Goal: Task Accomplishment & Management: Manage account settings

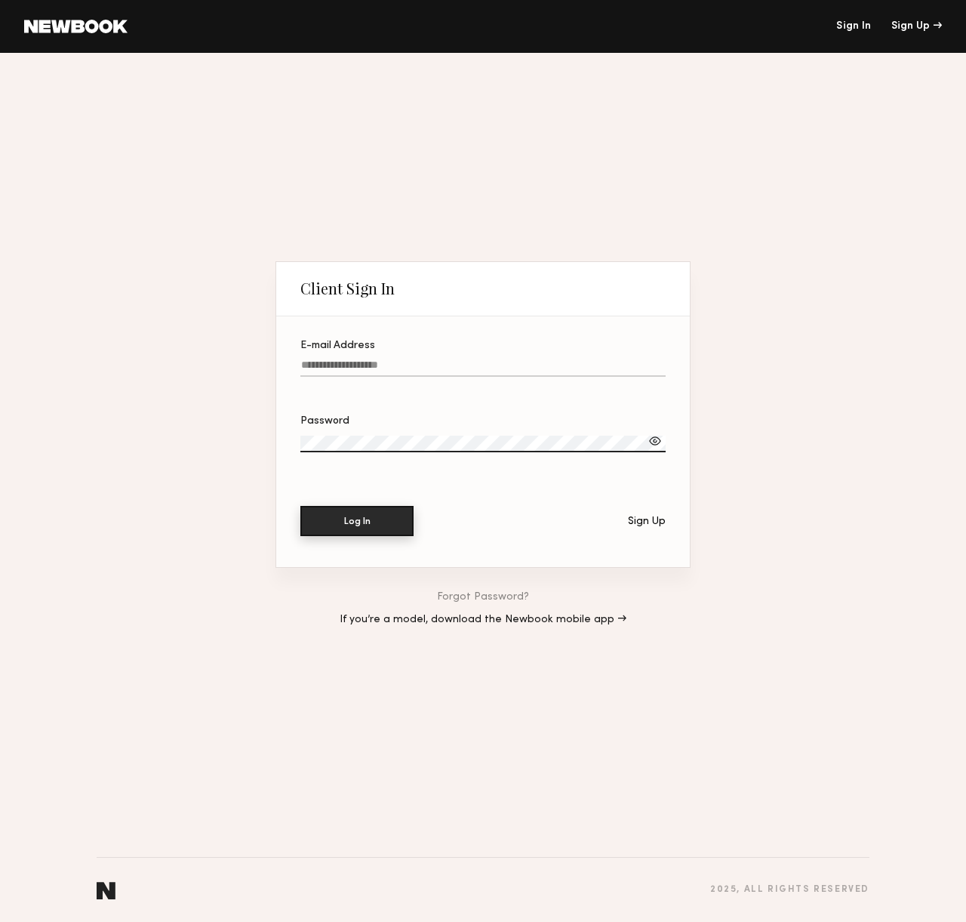
type input "**********"
click at [373, 522] on button "Log In" at bounding box center [356, 521] width 113 height 30
click at [651, 440] on div at bounding box center [655, 440] width 15 height 15
click at [329, 519] on button "Log In" at bounding box center [356, 521] width 113 height 30
click at [300, 506] on button "Log In" at bounding box center [356, 521] width 113 height 30
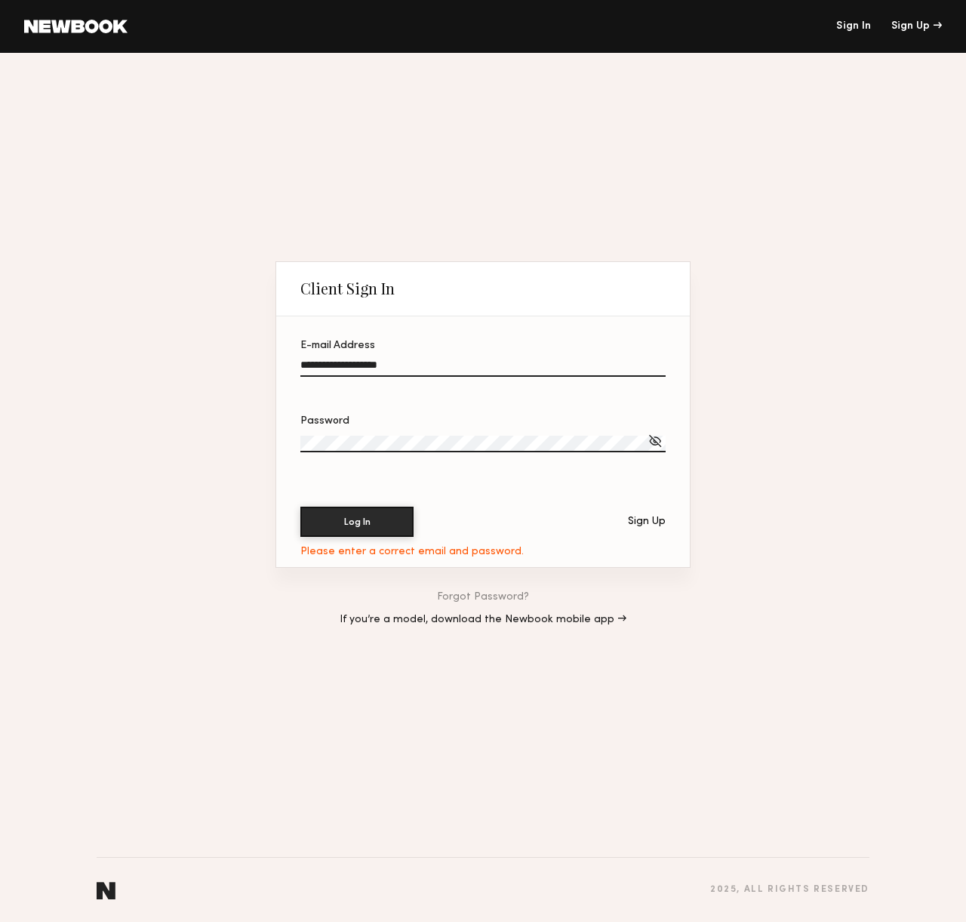
click at [300, 506] on button "Log In" at bounding box center [356, 521] width 113 height 30
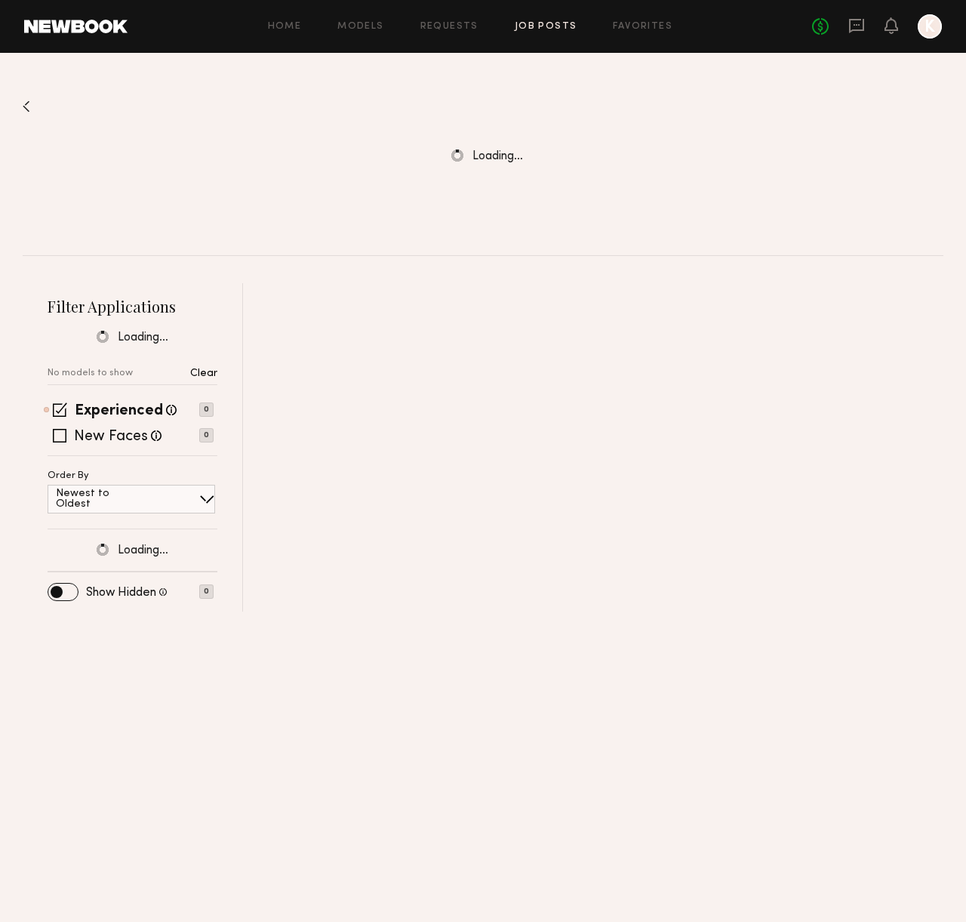
click at [546, 23] on link "Job Posts" at bounding box center [546, 27] width 63 height 10
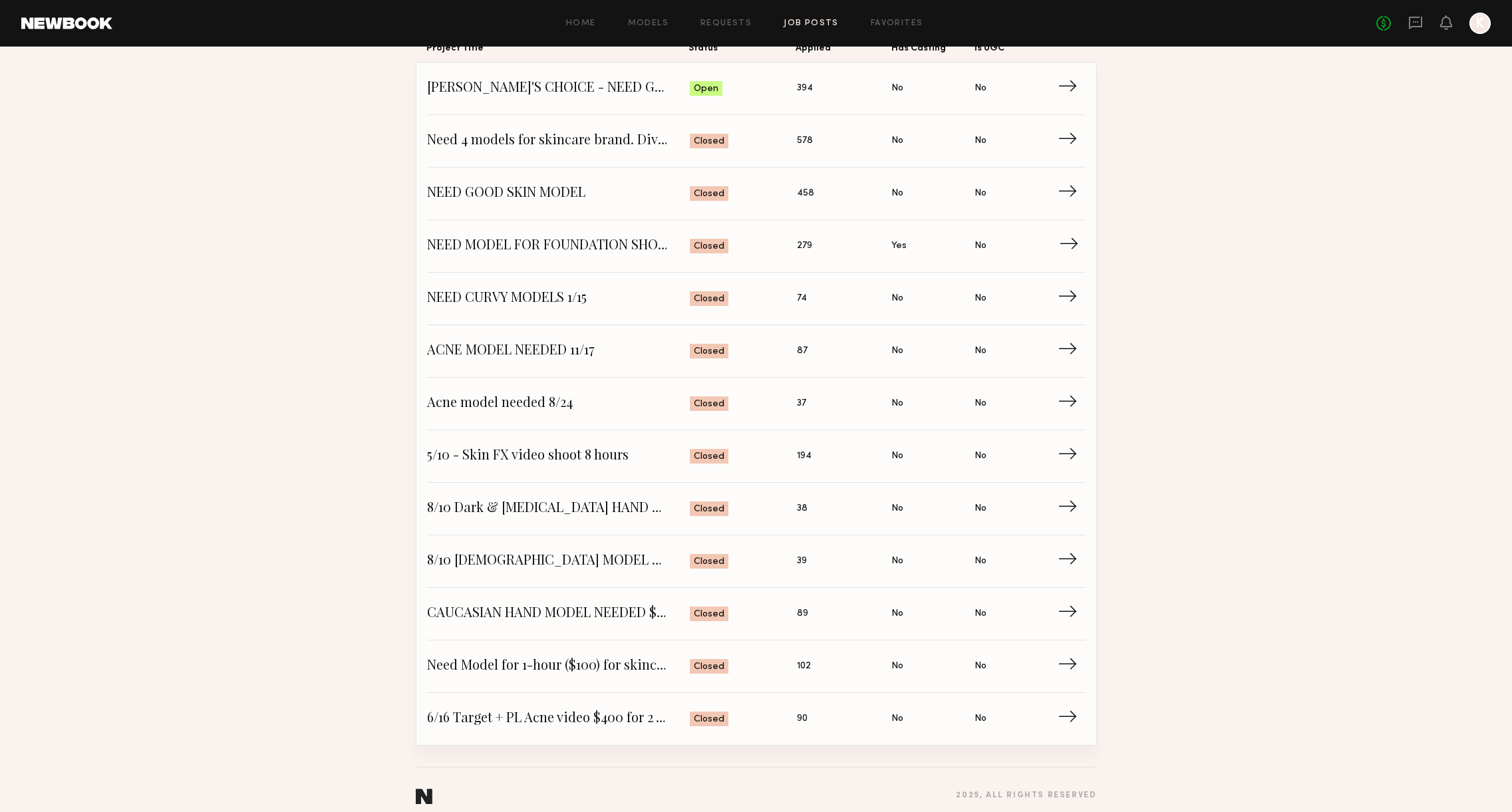
scroll to position [151, 0]
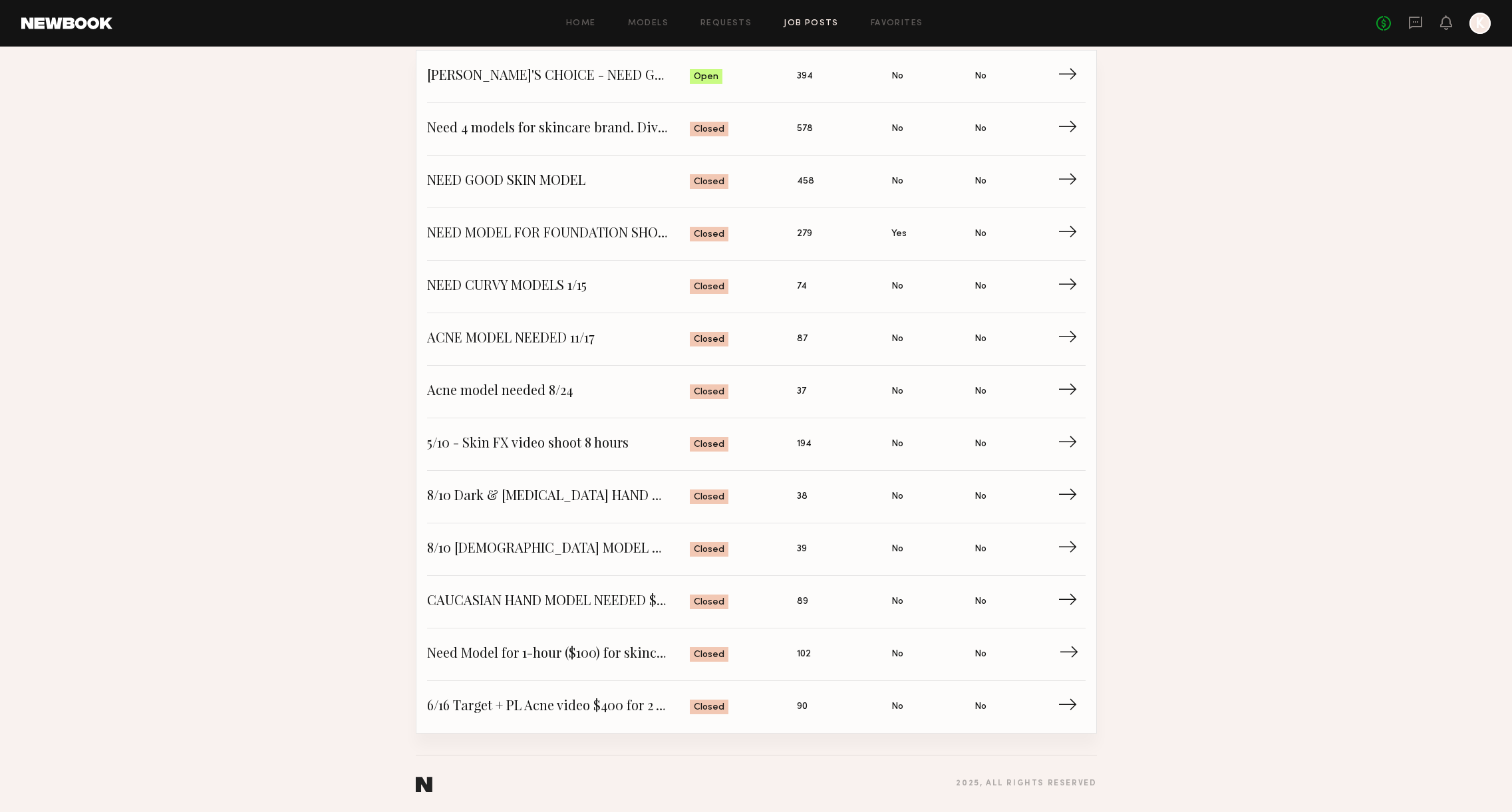
click at [603, 650] on span "Need Model for 1-hour ($100) for skincare GIFS" at bounding box center [559, 653] width 263 height 20
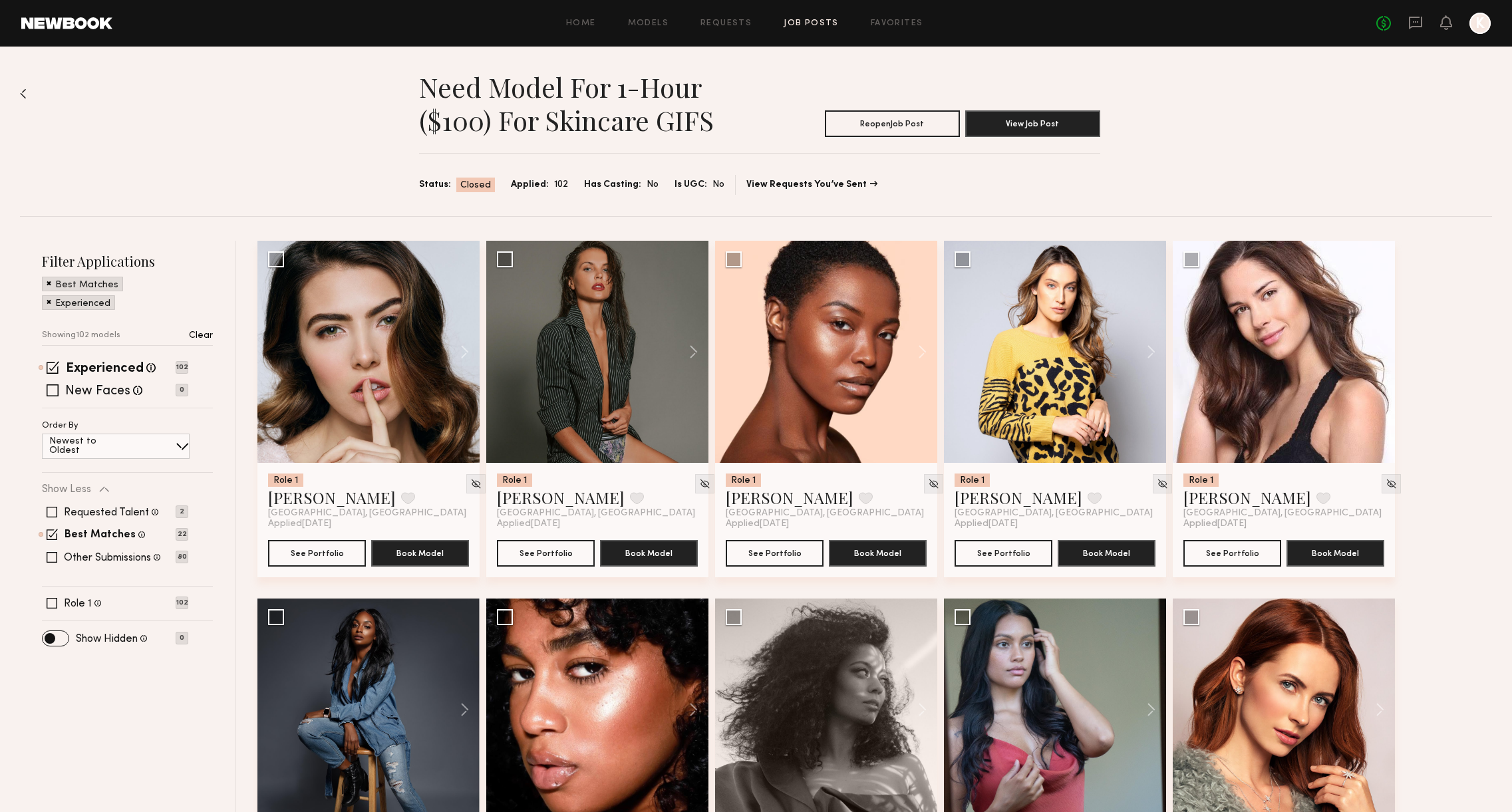
click at [1247, 164] on div "Need Model for 1-hour ($100) for skincare GIFS Reopen Job Post View Job Post St…" at bounding box center [756, 131] width 1471 height 169
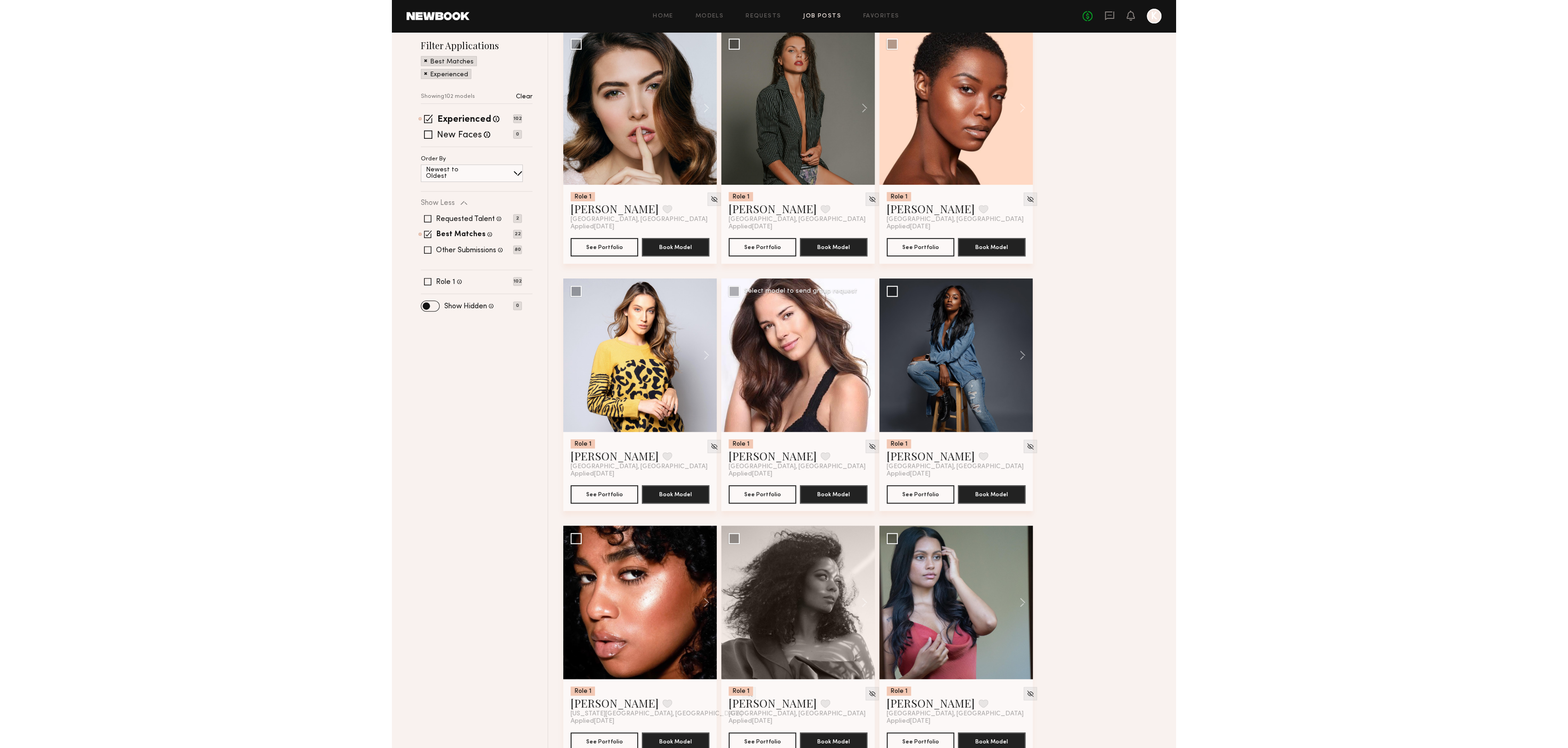
scroll to position [77, 0]
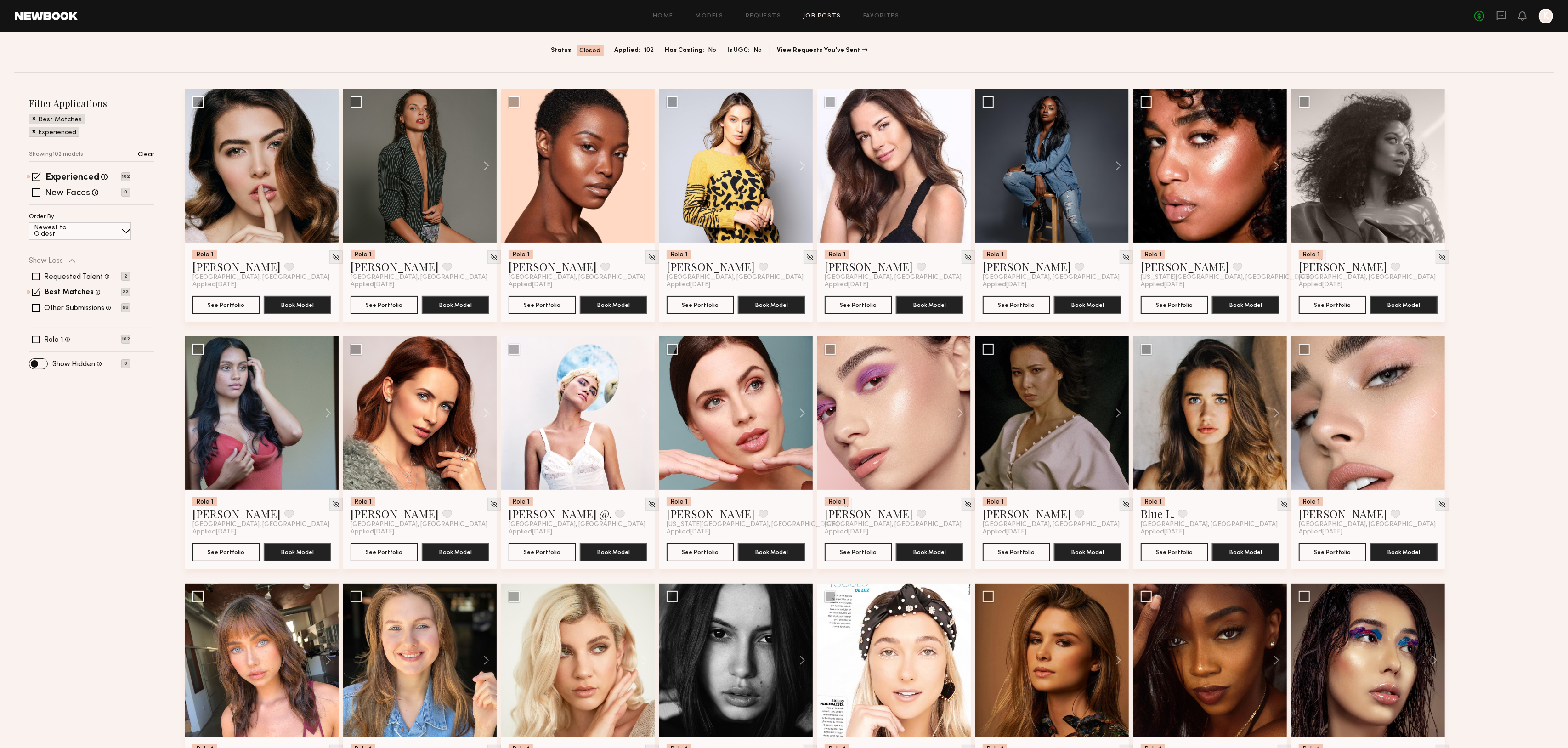
click at [56, 231] on p "Newest to Oldest" at bounding box center [61, 231] width 55 height 13
click at [84, 554] on div "Filter Applications Best Matches Experienced Showing 102 models Clear Experienc…" at bounding box center [92, 583] width 156 height 988
click at [36, 311] on span at bounding box center [36, 310] width 7 height 7
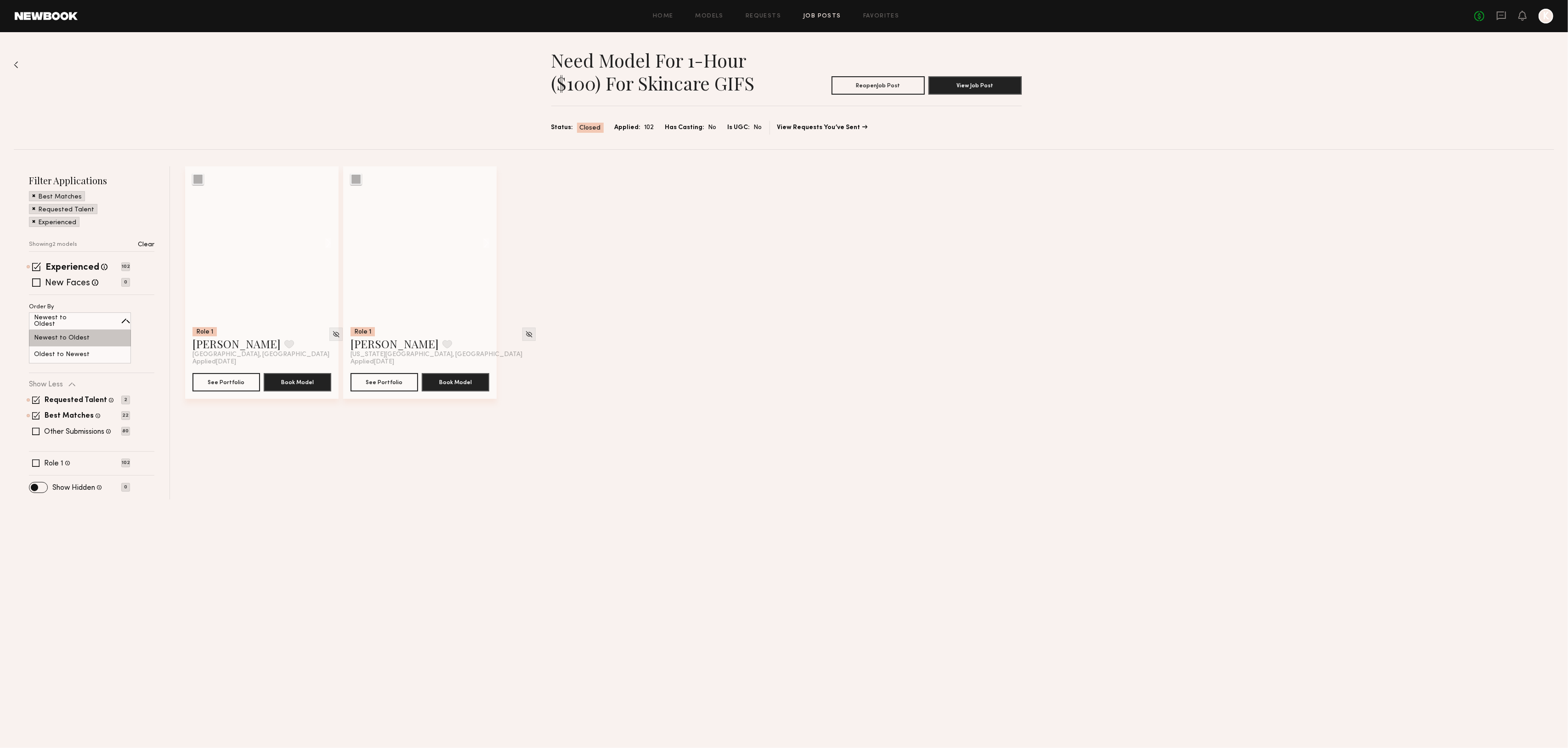
scroll to position [0, 0]
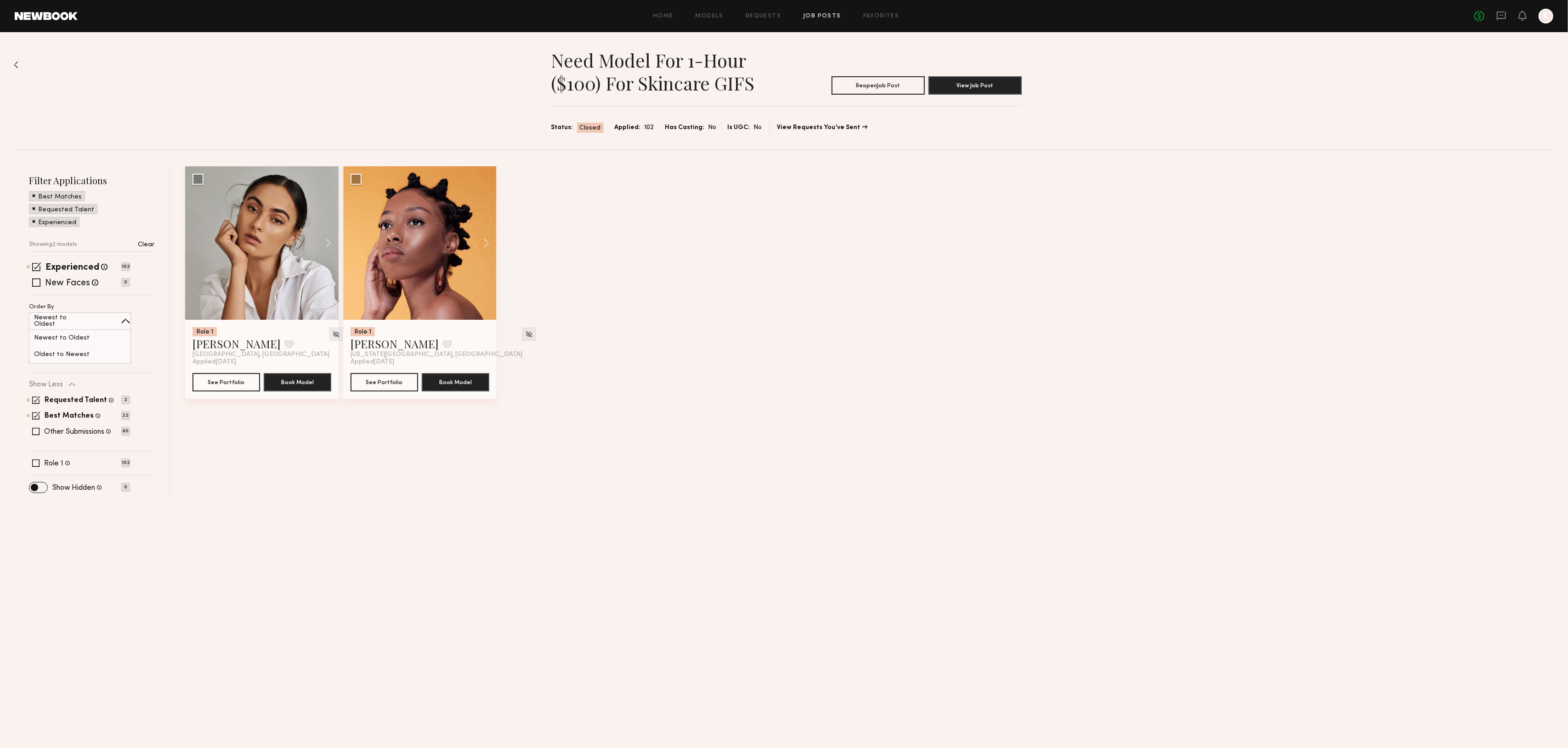
click at [10, 353] on div "Need Model for 1-hour ($100) for skincare GIFS Reopen Job Post View Job Post St…" at bounding box center [784, 266] width 1568 height 467
click at [37, 417] on span at bounding box center [36, 415] width 8 height 8
click at [35, 421] on div "Requested Talent Models you have reached out to with requests 2 Best Matches Mo…" at bounding box center [80, 403] width 101 height 55
click at [37, 417] on span at bounding box center [36, 419] width 7 height 7
click at [38, 398] on span at bounding box center [36, 400] width 8 height 8
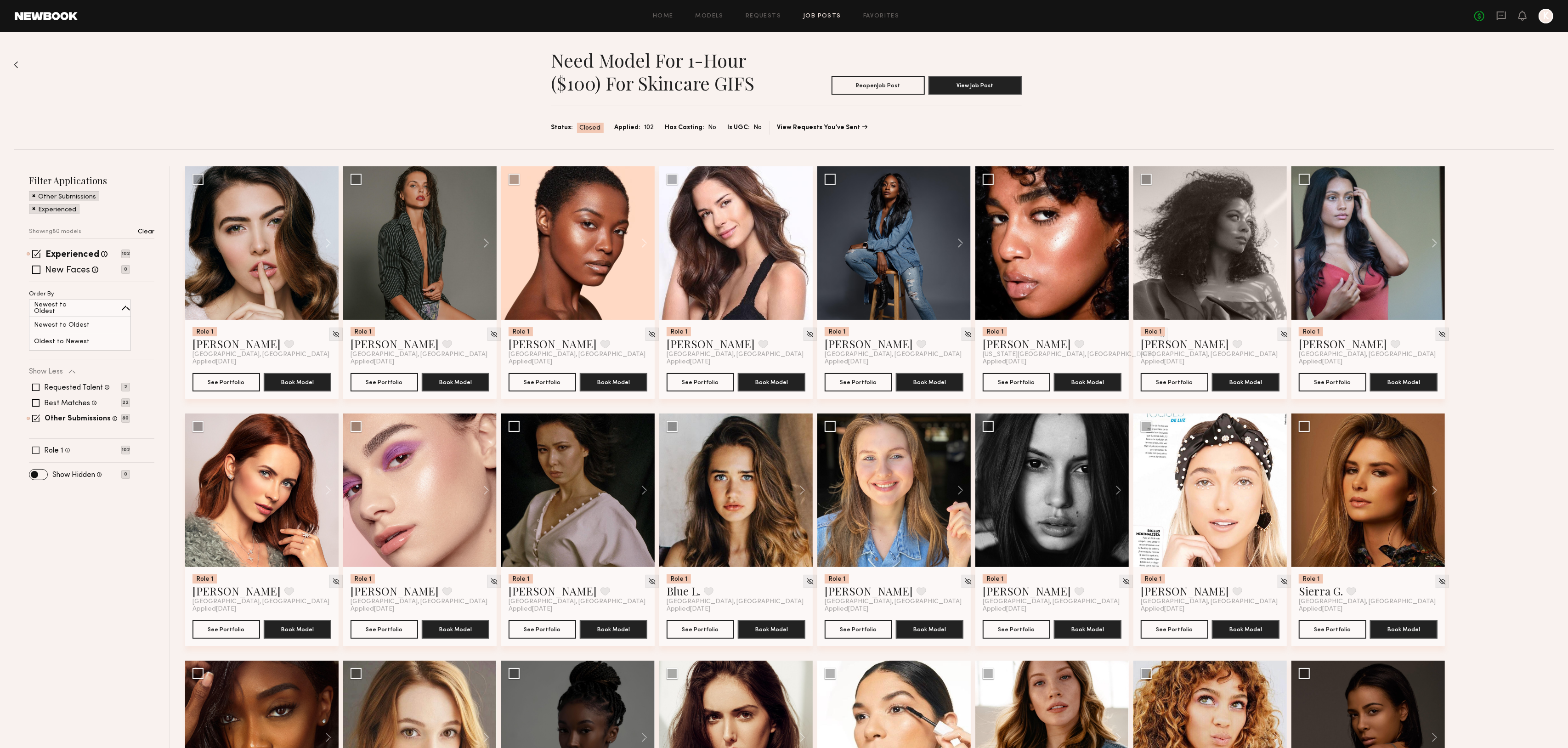
click at [35, 447] on span at bounding box center [36, 450] width 7 height 7
click at [35, 427] on span at bounding box center [36, 431] width 8 height 8
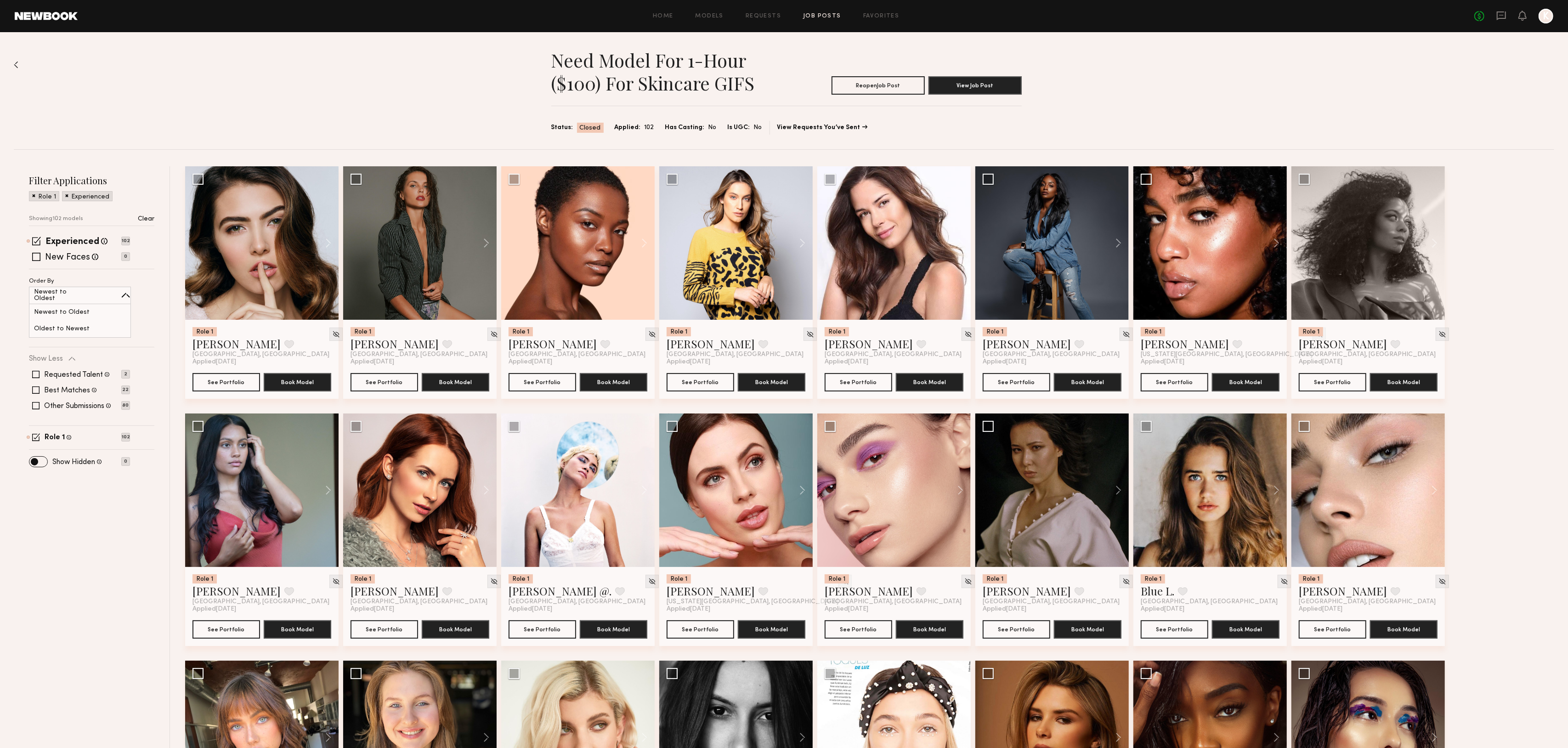
click at [257, 72] on div "Need Model for 1-hour ($100) for skincare GIFS Reopen Job Post View Job Post St…" at bounding box center [784, 91] width 1541 height 117
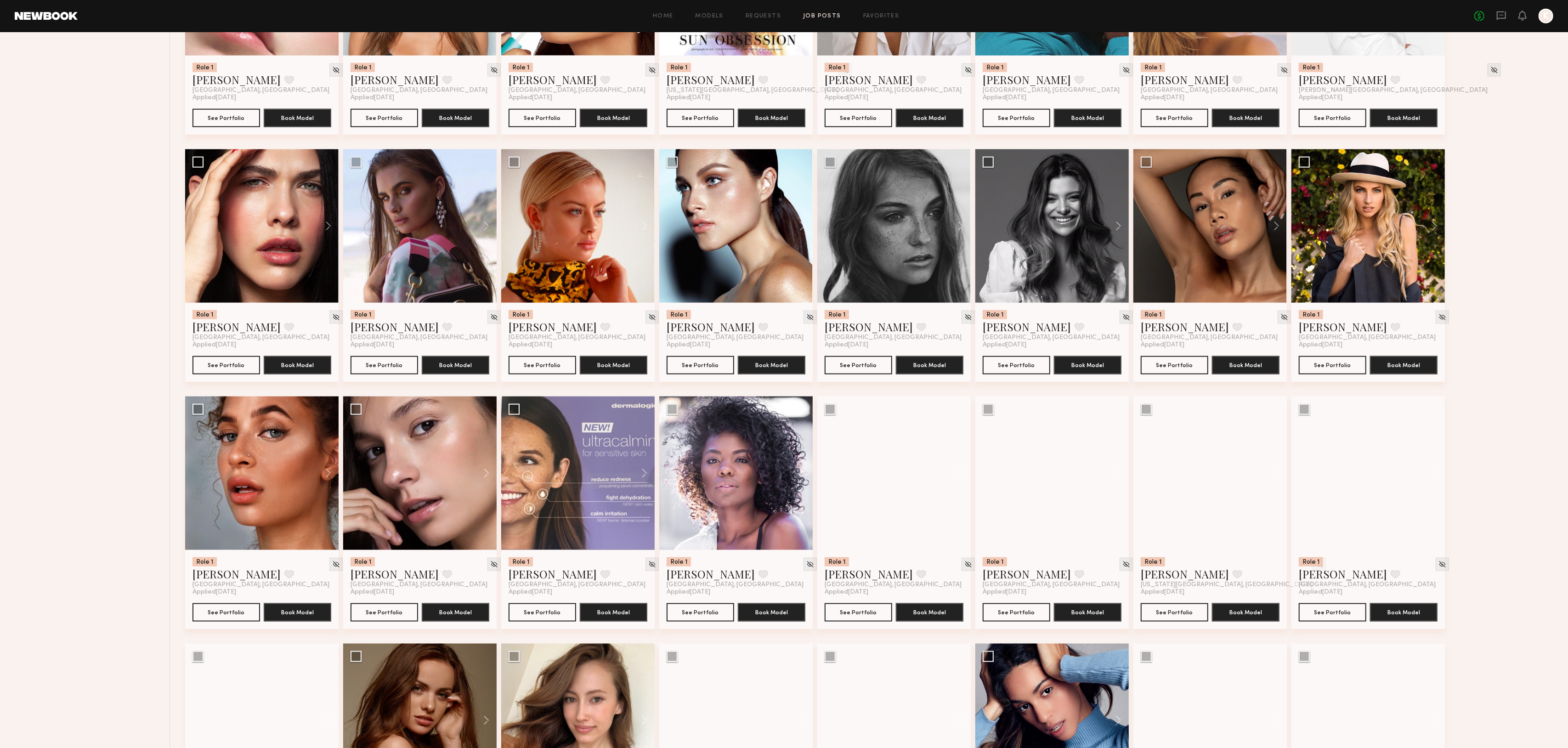
click at [908, 560] on div "Role 1 [PERSON_NAME] Favorite [GEOGRAPHIC_DATA], [GEOGRAPHIC_DATA] Applied [DAT…" at bounding box center [872, 149] width 1374 height 2966
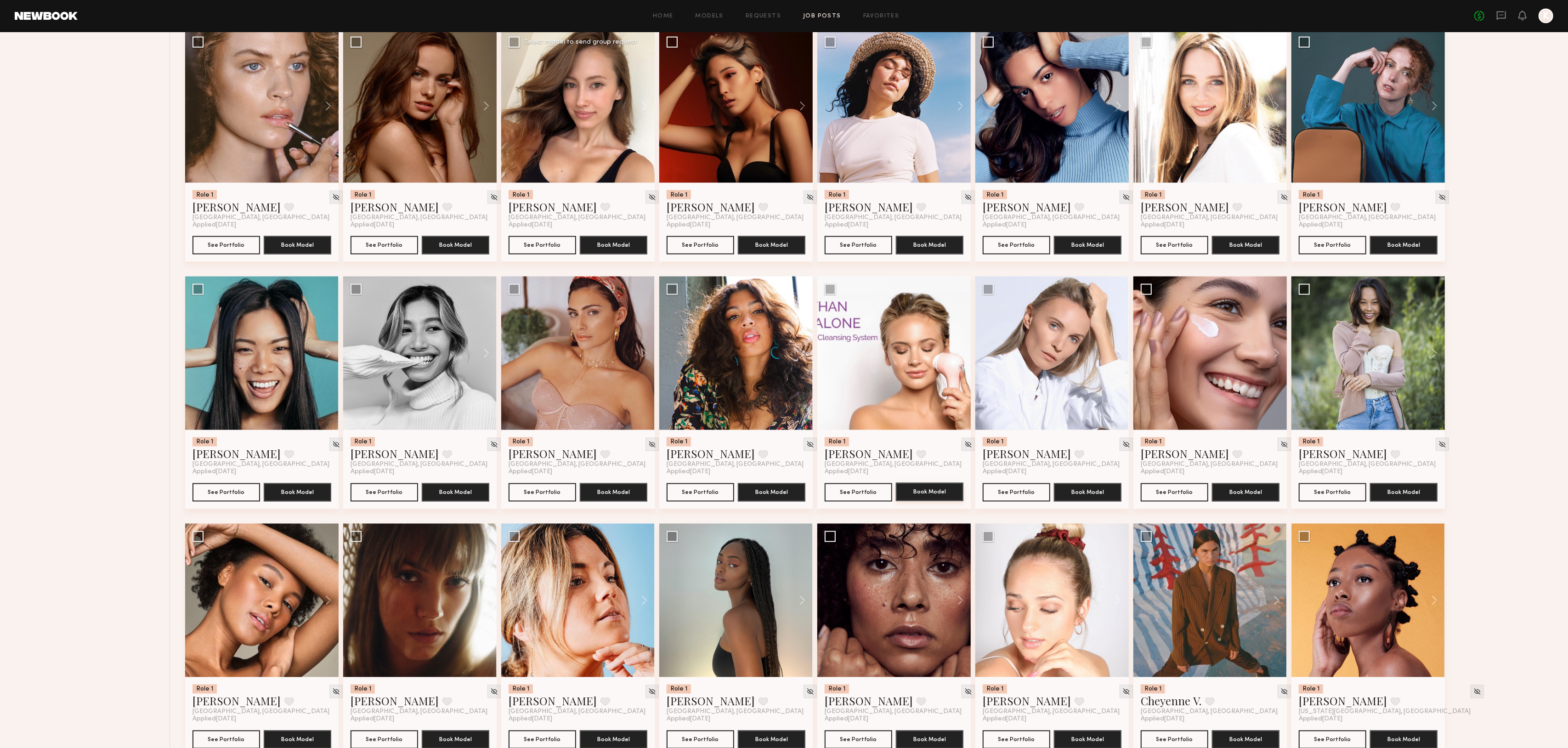
scroll to position [1512, 0]
